Goal: Entertainment & Leisure: Consume media (video, audio)

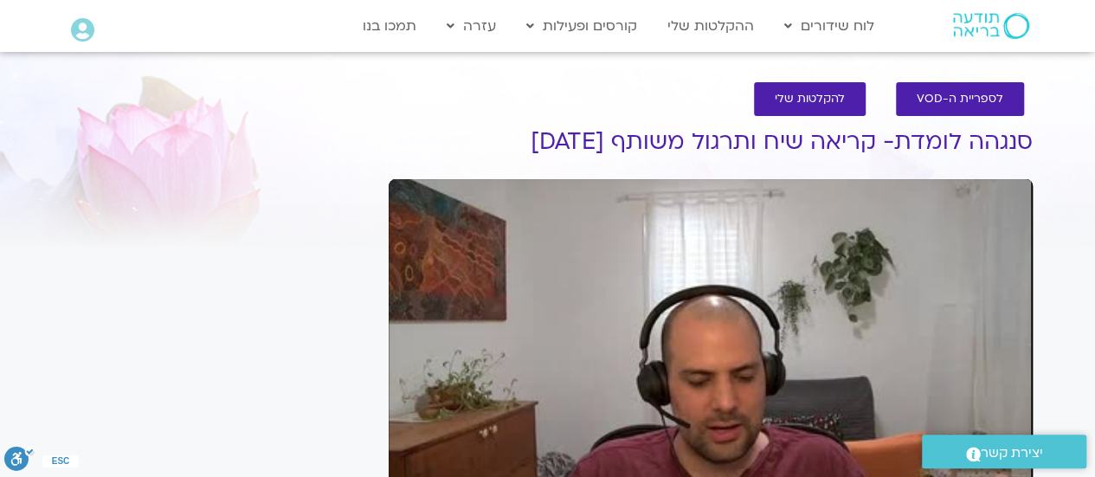
scroll to position [417, 0]
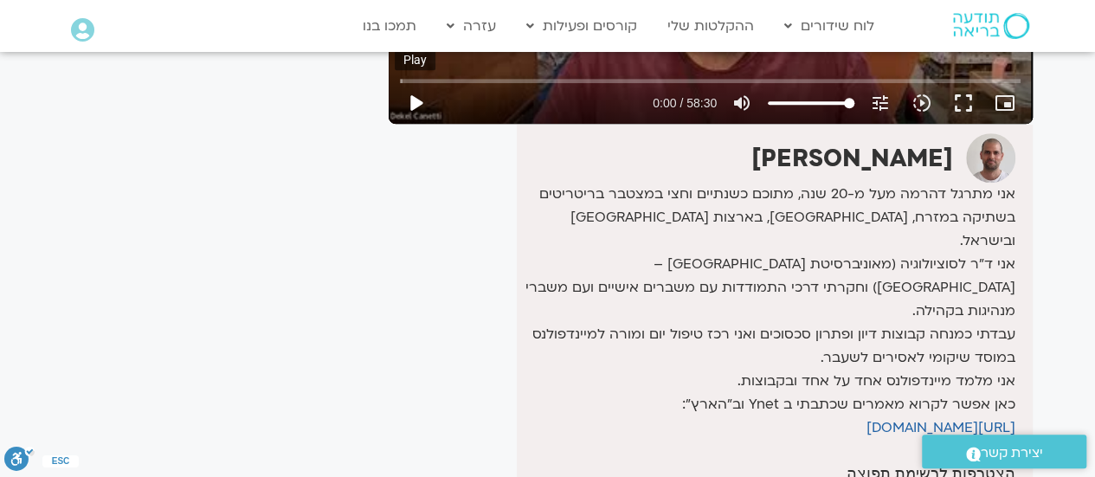
click at [414, 105] on button "play_arrow" at bounding box center [416, 103] width 42 height 42
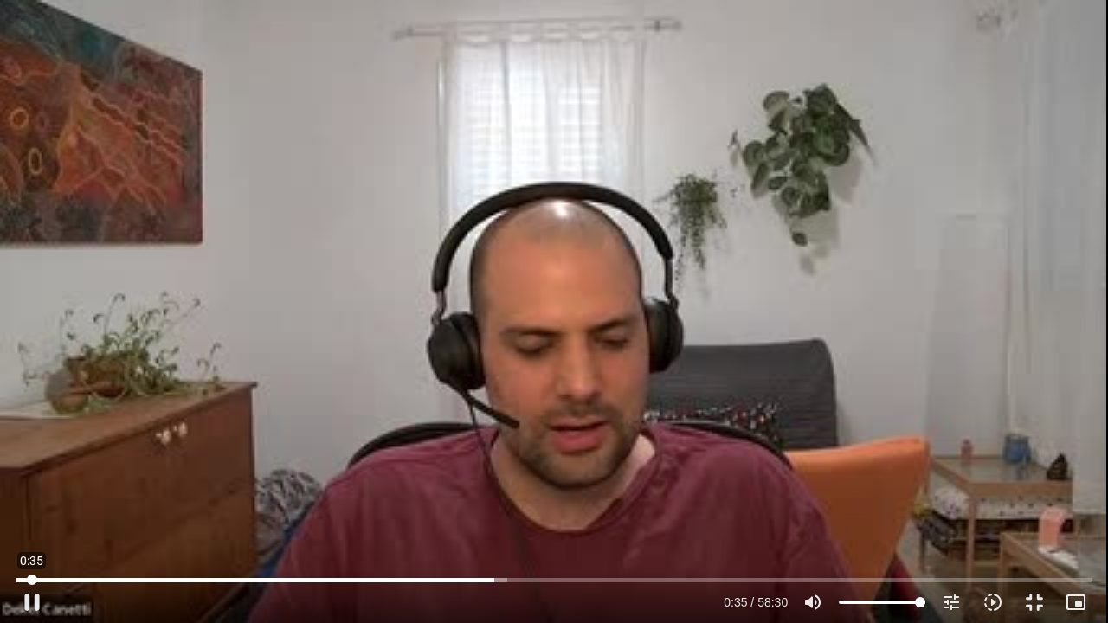
click at [32, 476] on input "Seek" at bounding box center [553, 580] width 1075 height 10
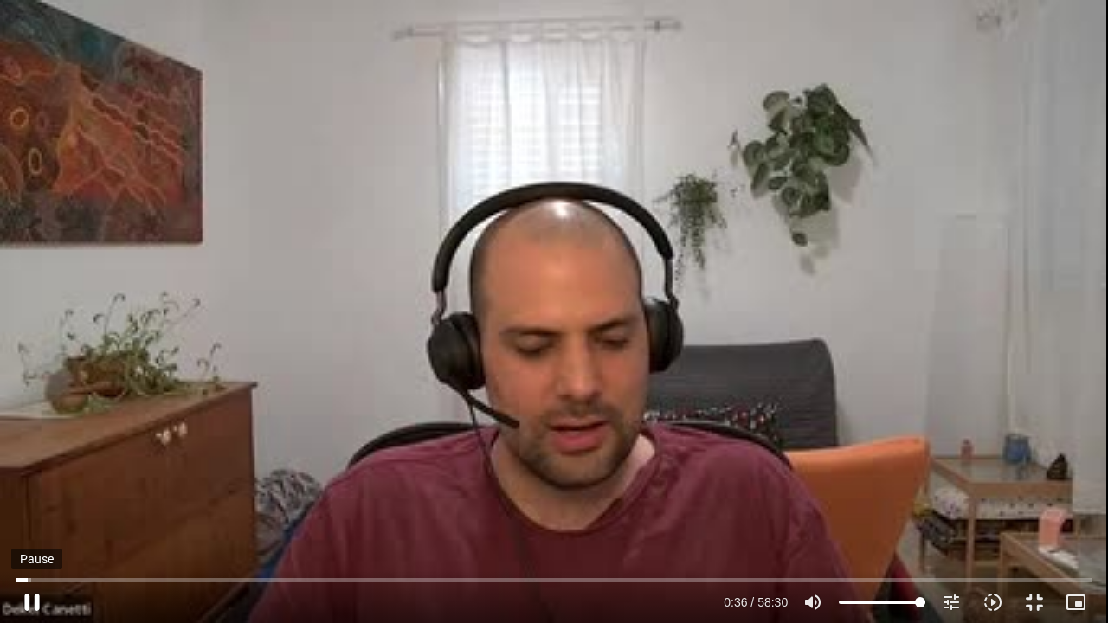
click at [32, 476] on button "pause" at bounding box center [32, 602] width 42 height 42
type input "36.978661"
click at [1031, 476] on button "fullscreen_exit" at bounding box center [1034, 602] width 42 height 42
